Goal: Navigation & Orientation: Find specific page/section

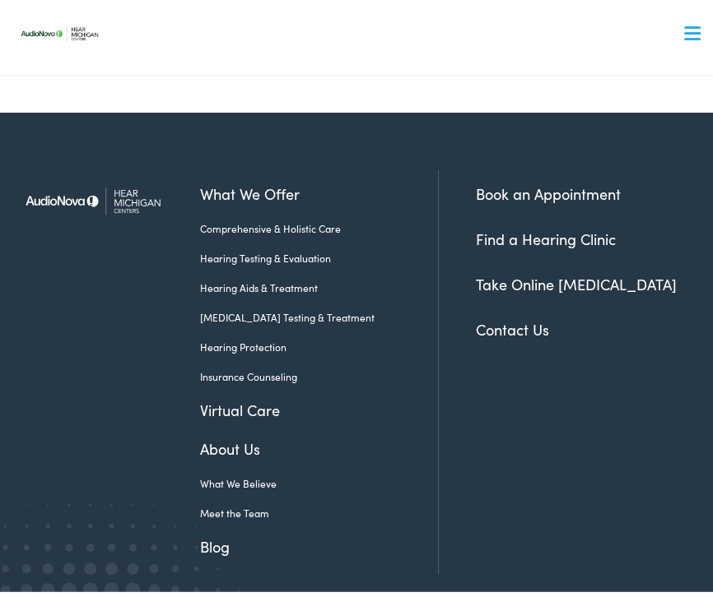
scroll to position [3950, 0]
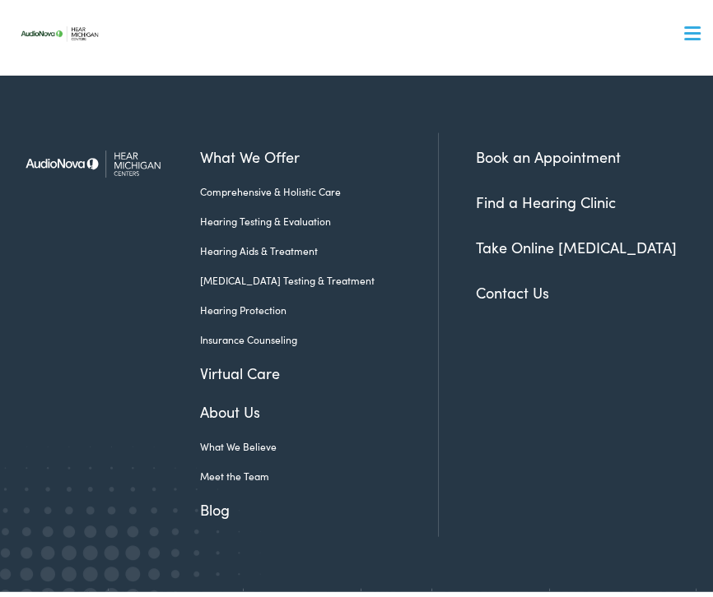
click at [542, 187] on link "Find a Hearing Clinic" at bounding box center [546, 197] width 140 height 21
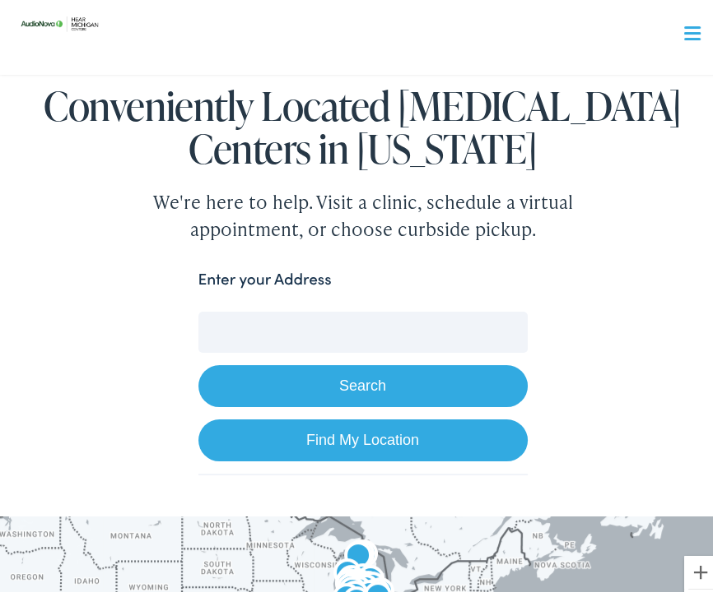
scroll to position [165, 0]
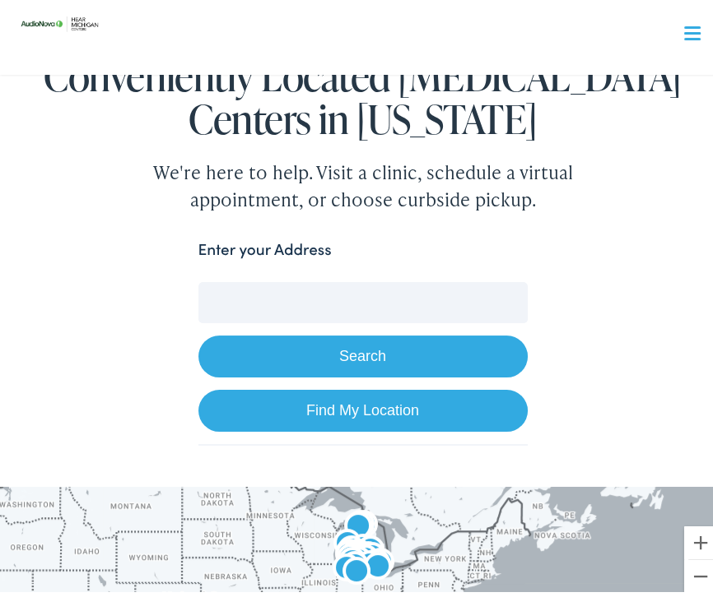
click at [258, 342] on button "Search" at bounding box center [362, 352] width 329 height 42
click at [240, 294] on input "Enter your Address" at bounding box center [362, 297] width 329 height 41
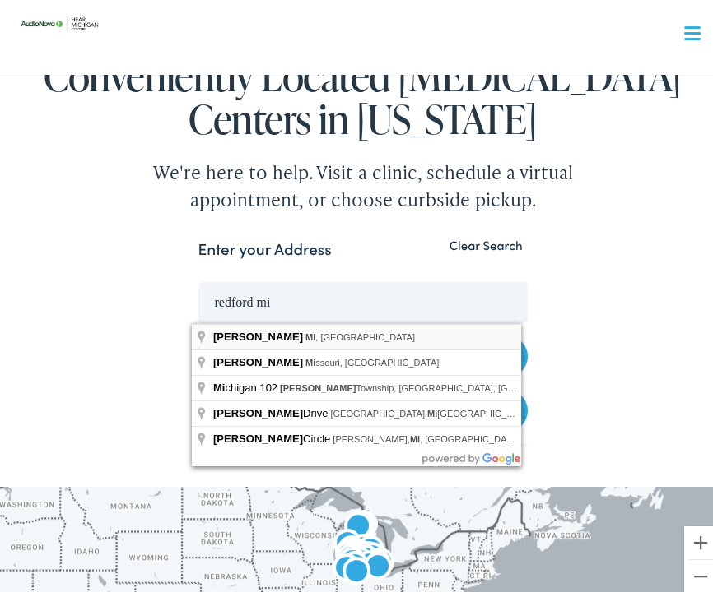
type input "[GEOGRAPHIC_DATA], [GEOGRAPHIC_DATA], [GEOGRAPHIC_DATA]"
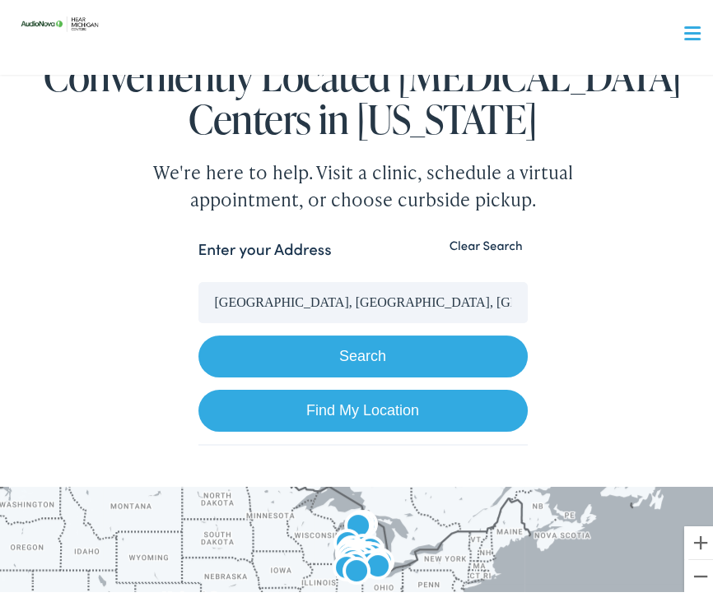
click at [466, 345] on button "Search" at bounding box center [362, 352] width 329 height 42
click at [430, 402] on link "Find My Location" at bounding box center [362, 406] width 329 height 42
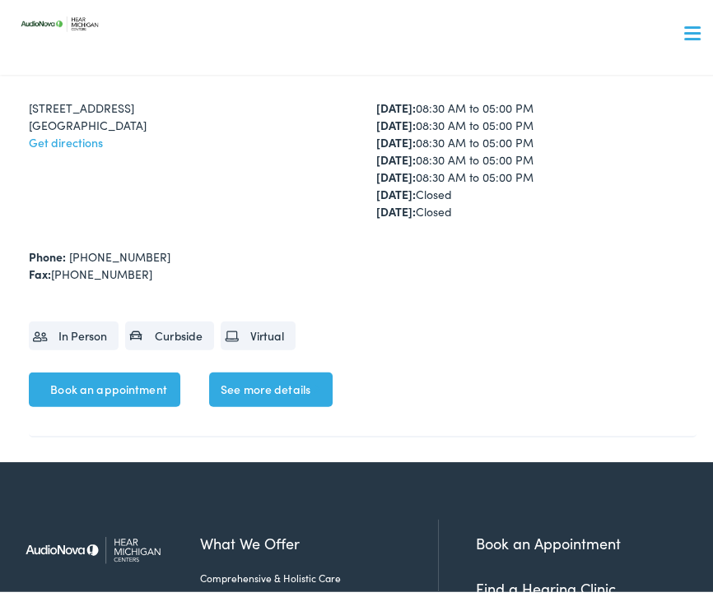
scroll to position [11355, 0]
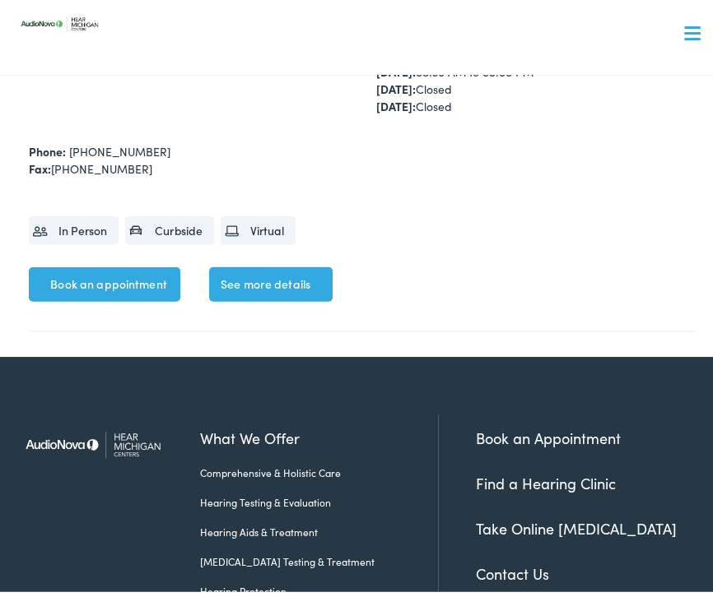
click at [303, 262] on link "See more details" at bounding box center [270, 279] width 123 height 35
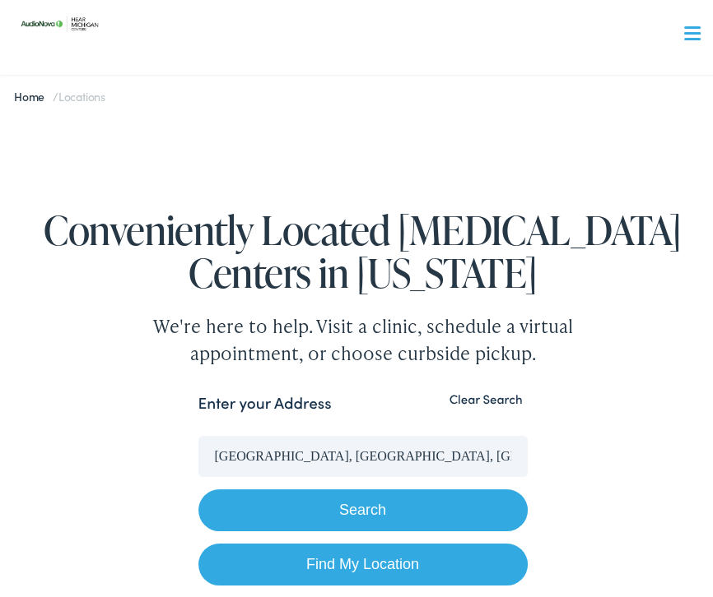
scroll to position [0, 0]
